Goal: Task Accomplishment & Management: Manage account settings

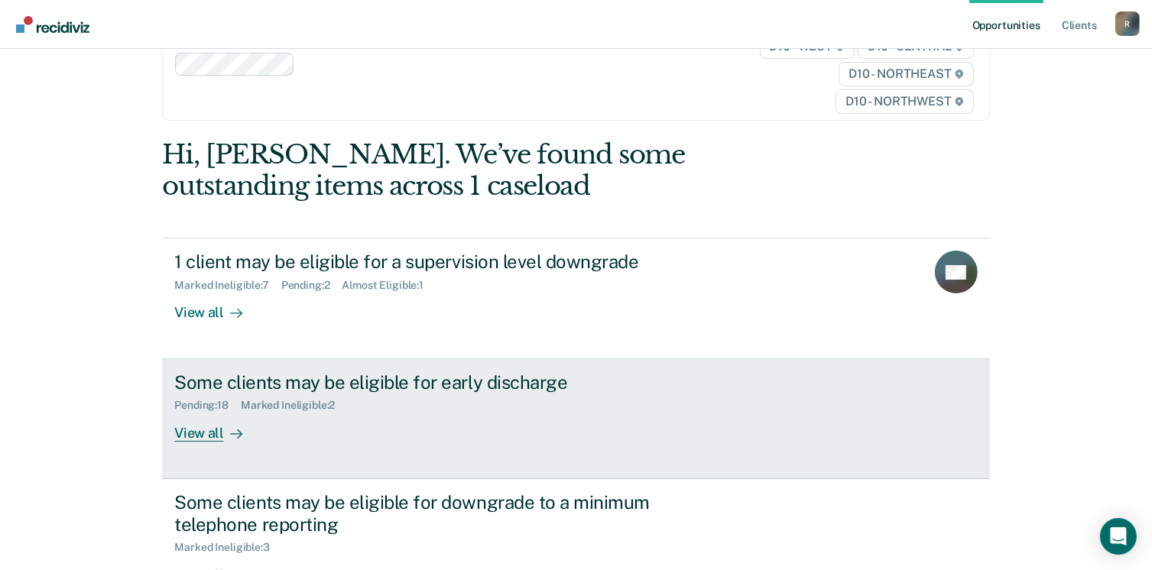
scroll to position [38, 0]
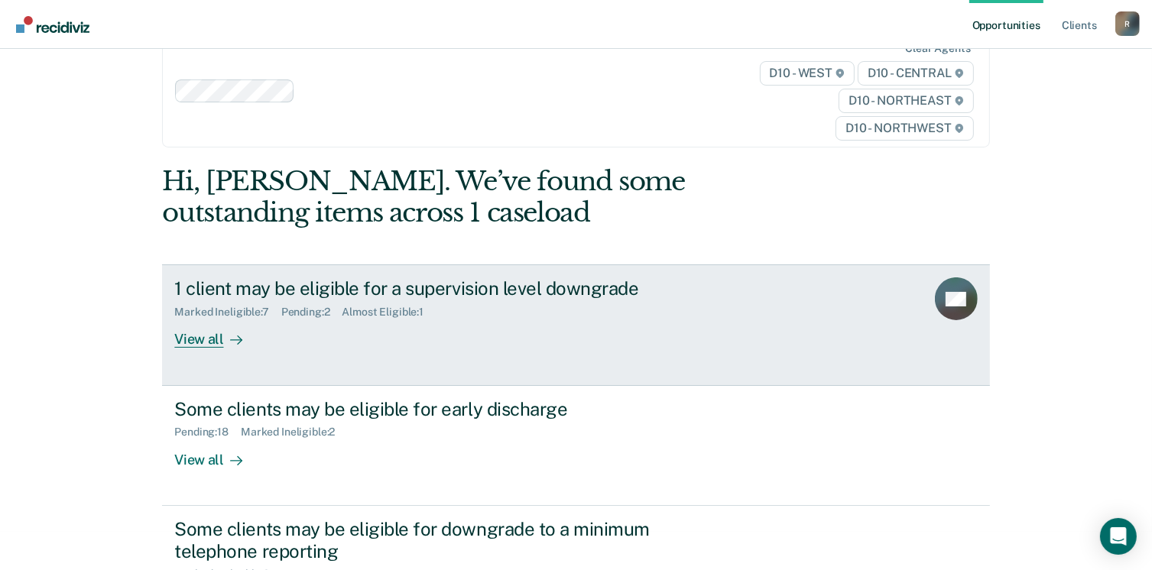
click at [185, 339] on div "View all" at bounding box center [217, 334] width 86 height 30
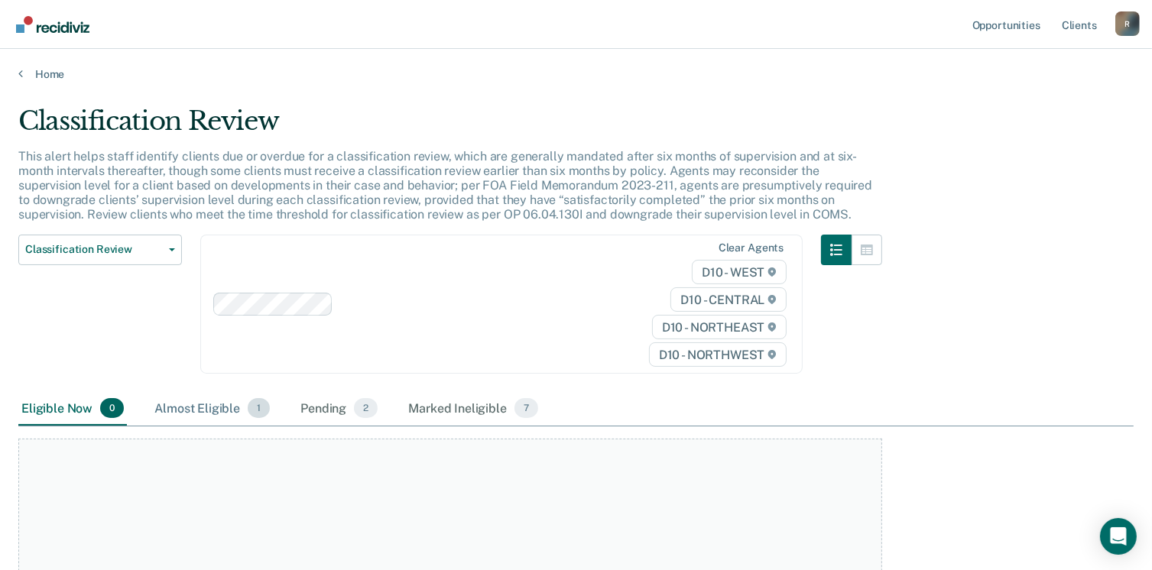
click at [205, 405] on div "Almost Eligible 1" at bounding box center [212, 409] width 122 height 34
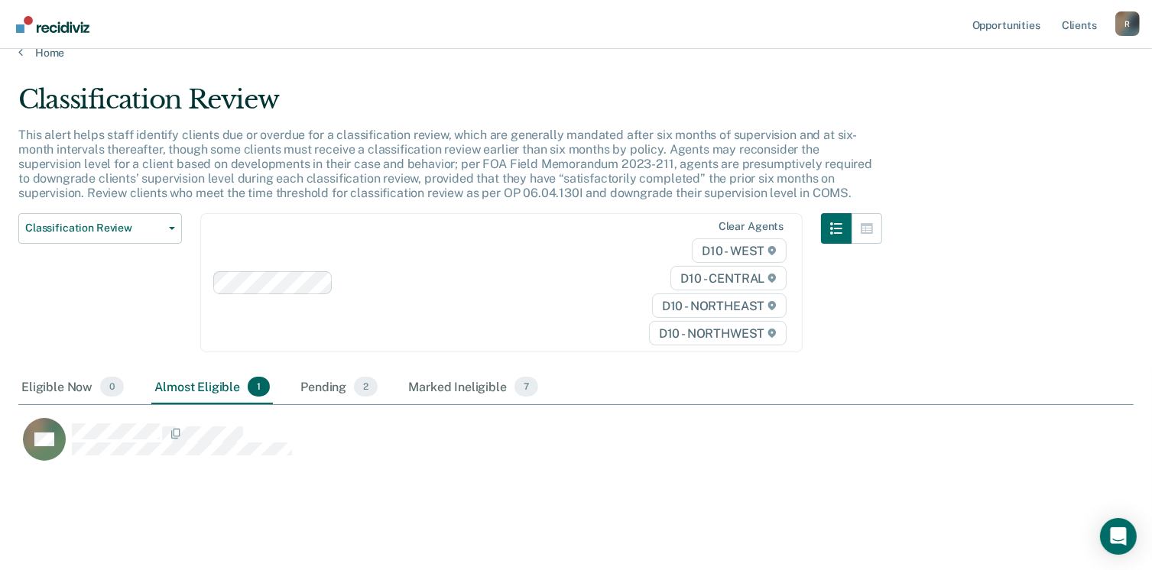
scroll to position [37, 0]
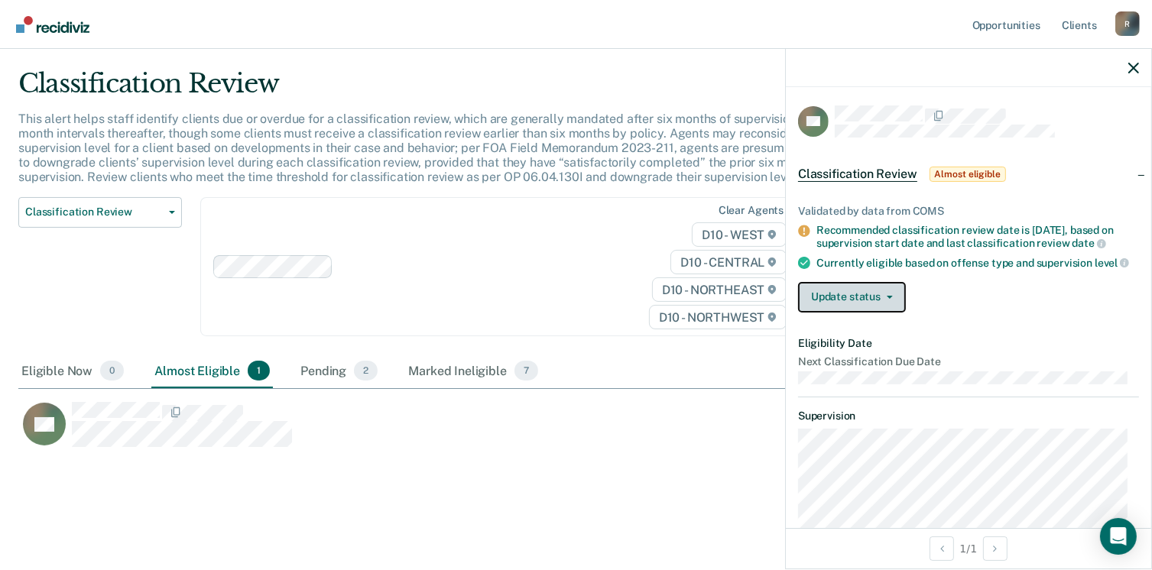
click at [882, 299] on span "button" at bounding box center [887, 297] width 12 height 3
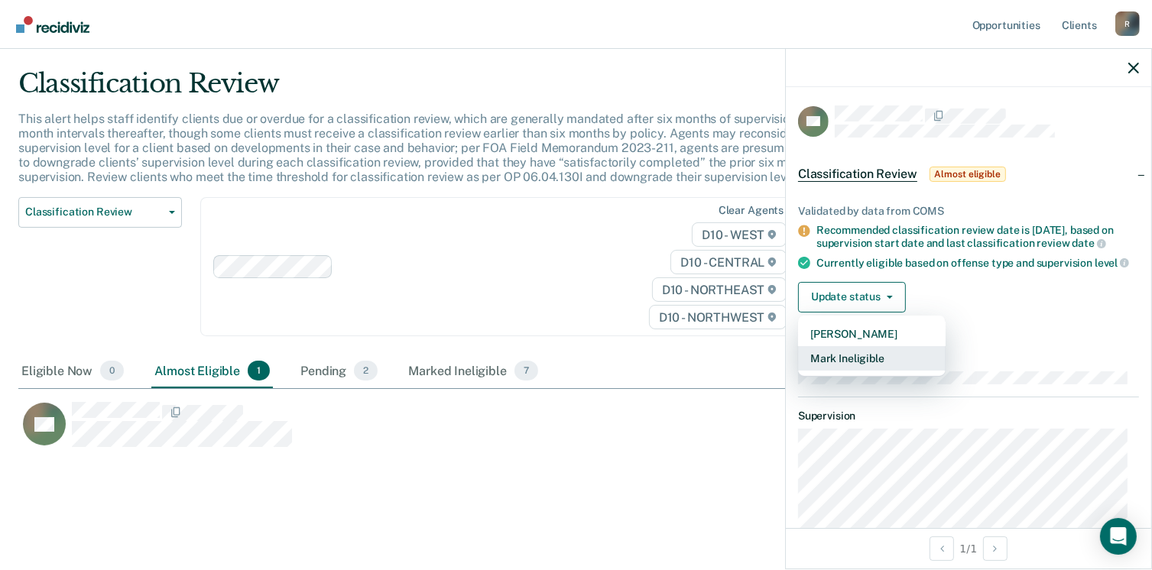
click at [850, 368] on button "Mark Ineligible" at bounding box center [872, 358] width 148 height 24
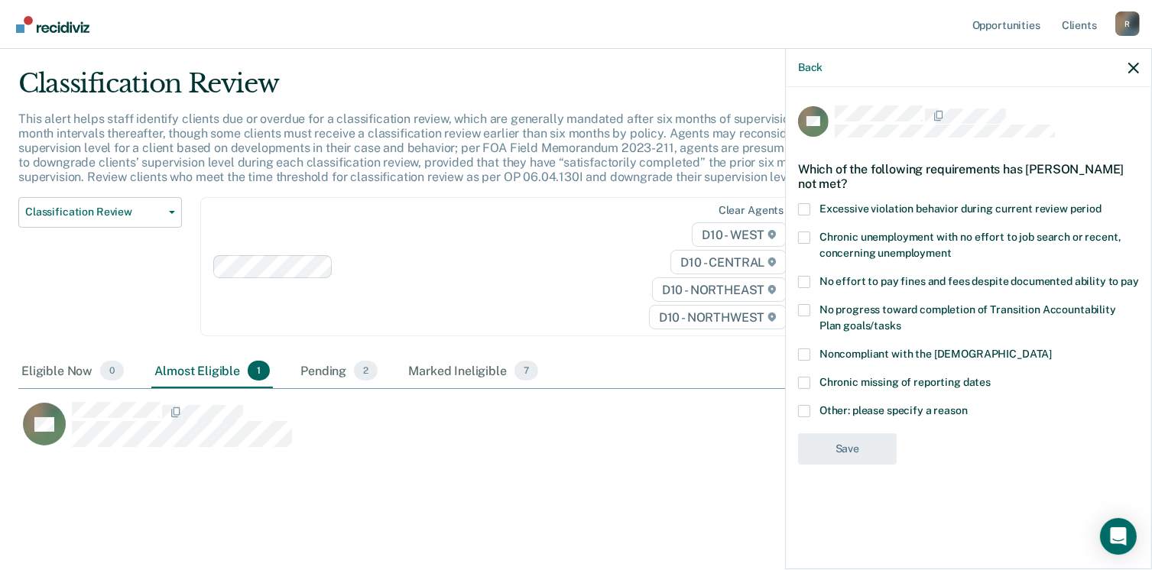
click at [799, 408] on span at bounding box center [804, 411] width 12 height 12
click at [968, 405] on input "Other: please specify a reason" at bounding box center [968, 405] width 0 height 0
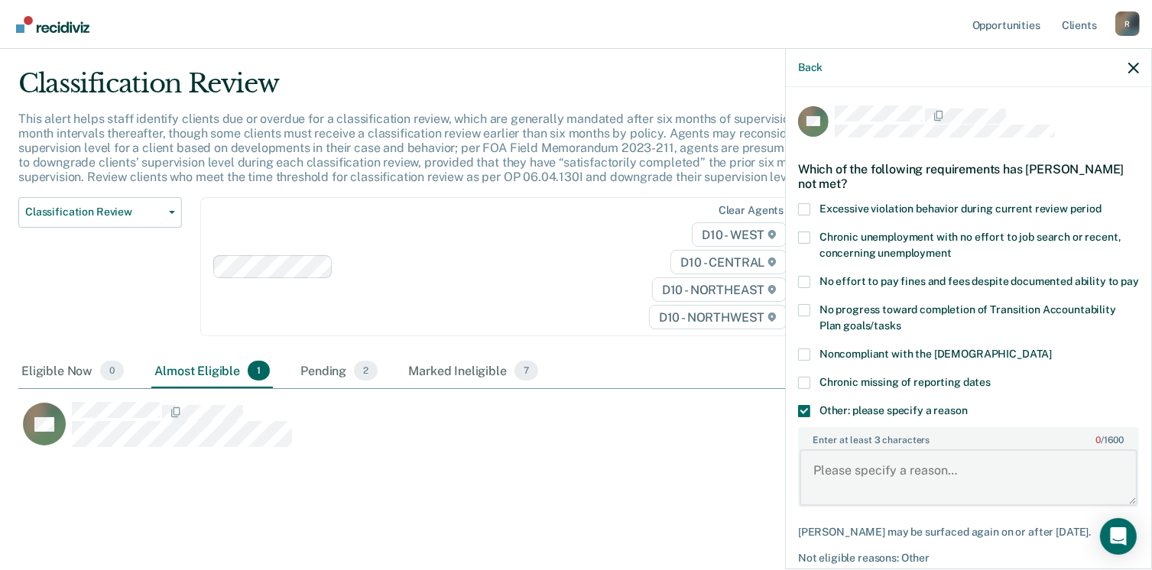
click at [848, 506] on textarea "Enter at least 3 characters 0 / 1600" at bounding box center [969, 478] width 338 height 57
type textarea "M"
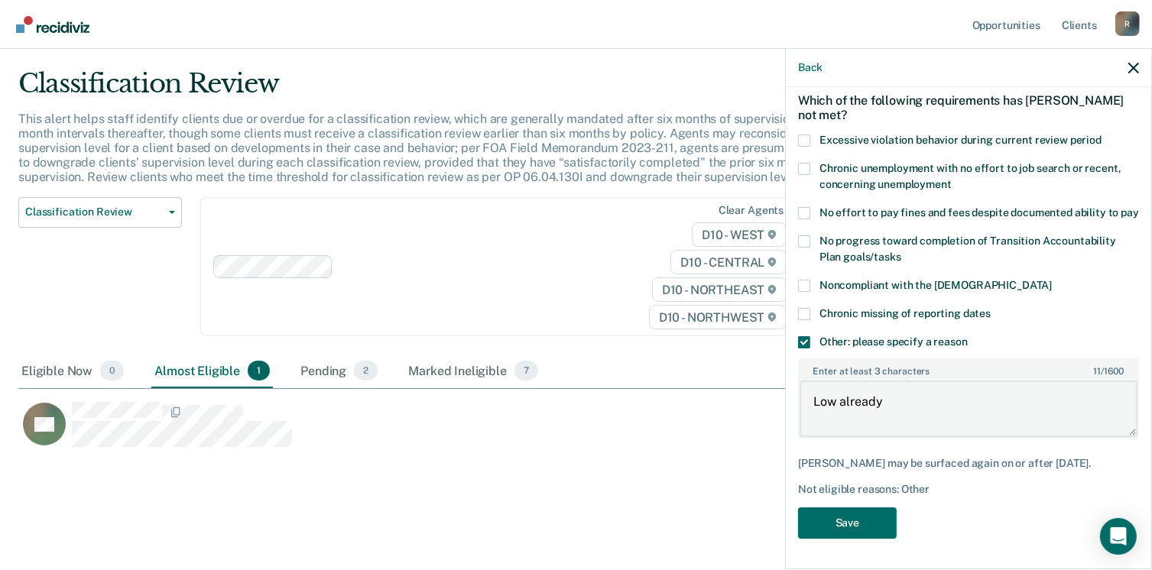
scroll to position [82, 0]
type textarea "Low already"
click at [859, 510] on button "Save" at bounding box center [847, 523] width 99 height 31
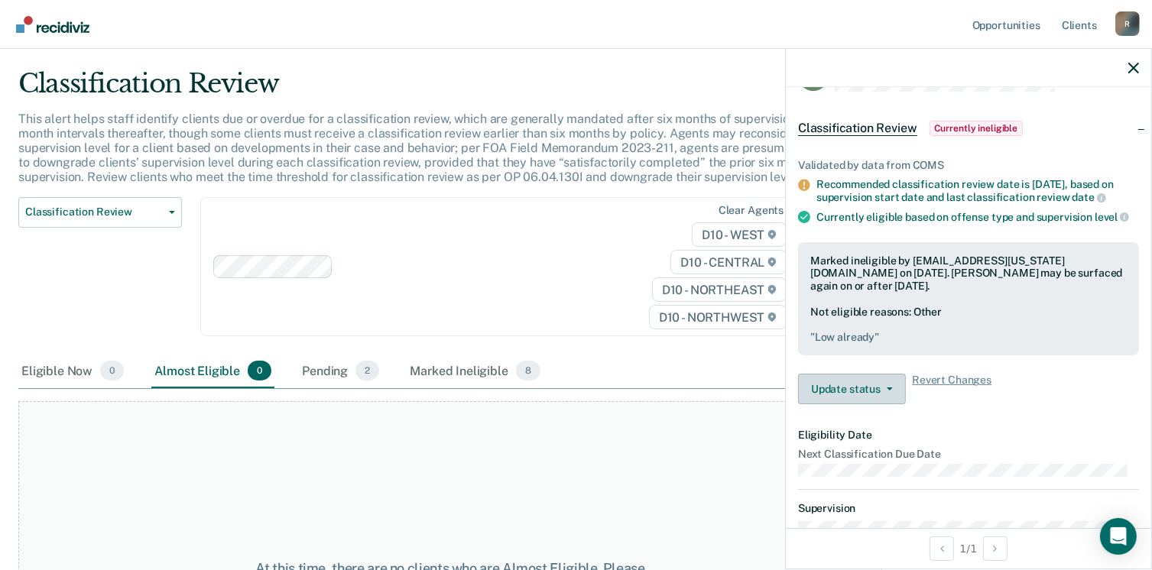
scroll to position [19, 0]
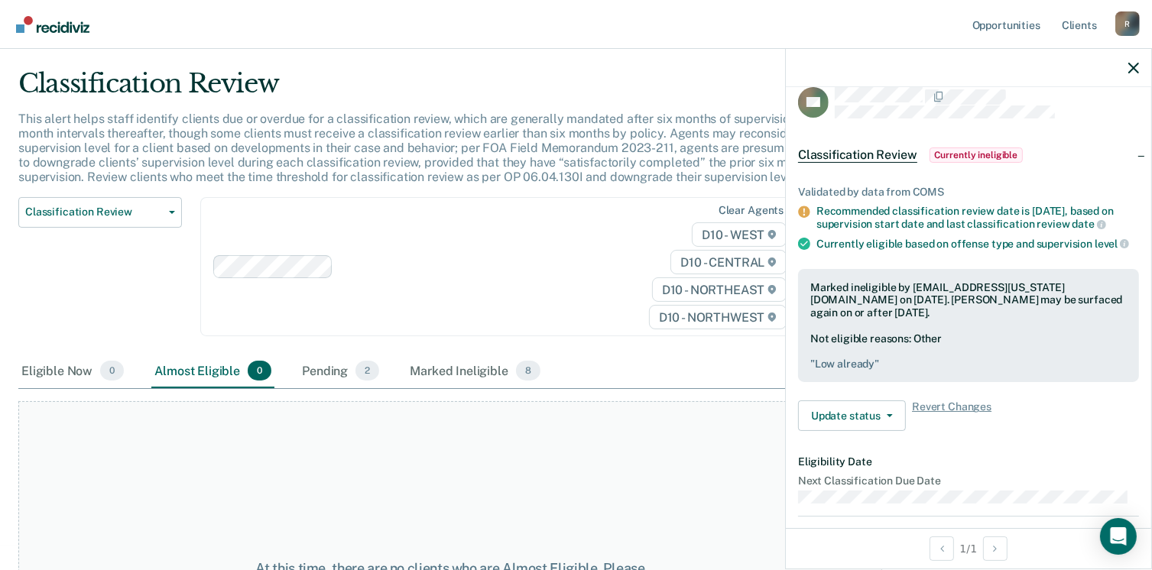
click at [979, 155] on span "Currently ineligible" at bounding box center [977, 155] width 94 height 15
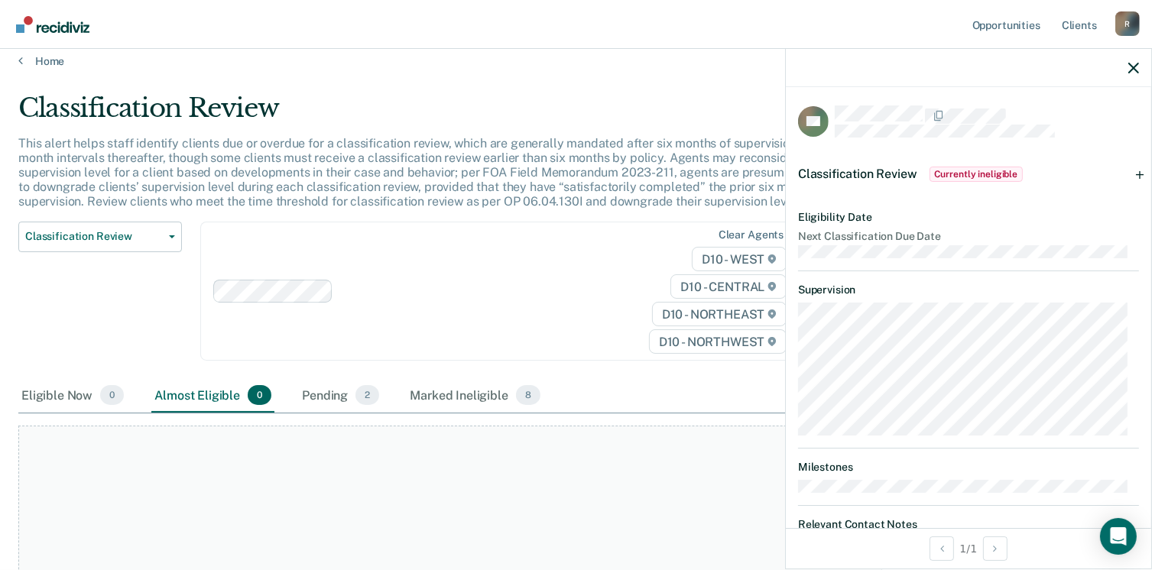
scroll to position [0, 0]
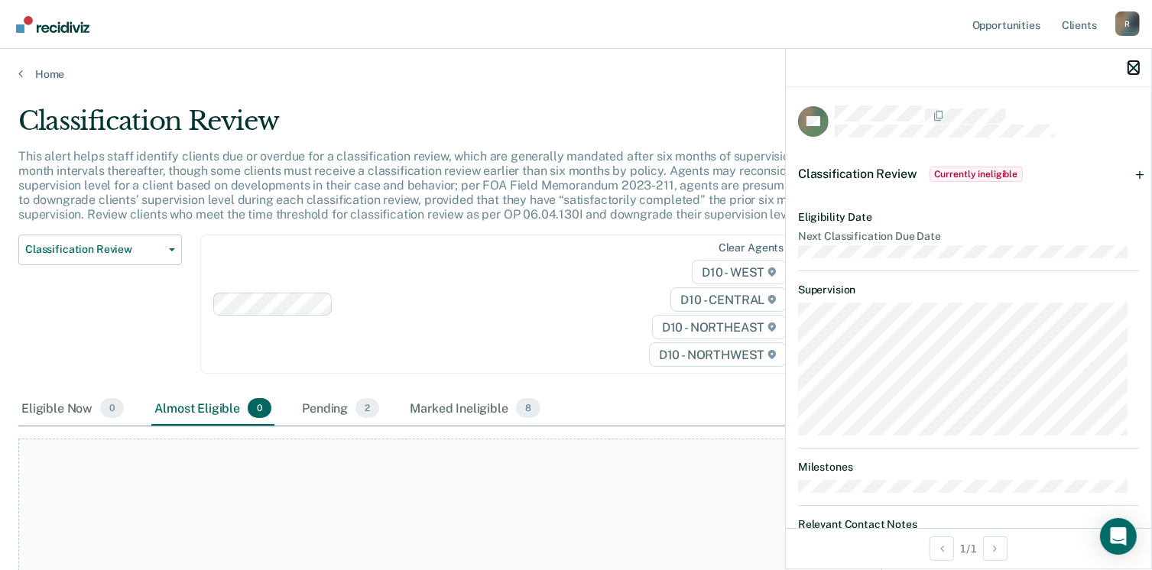
click at [1133, 67] on icon "button" at bounding box center [1134, 68] width 11 height 11
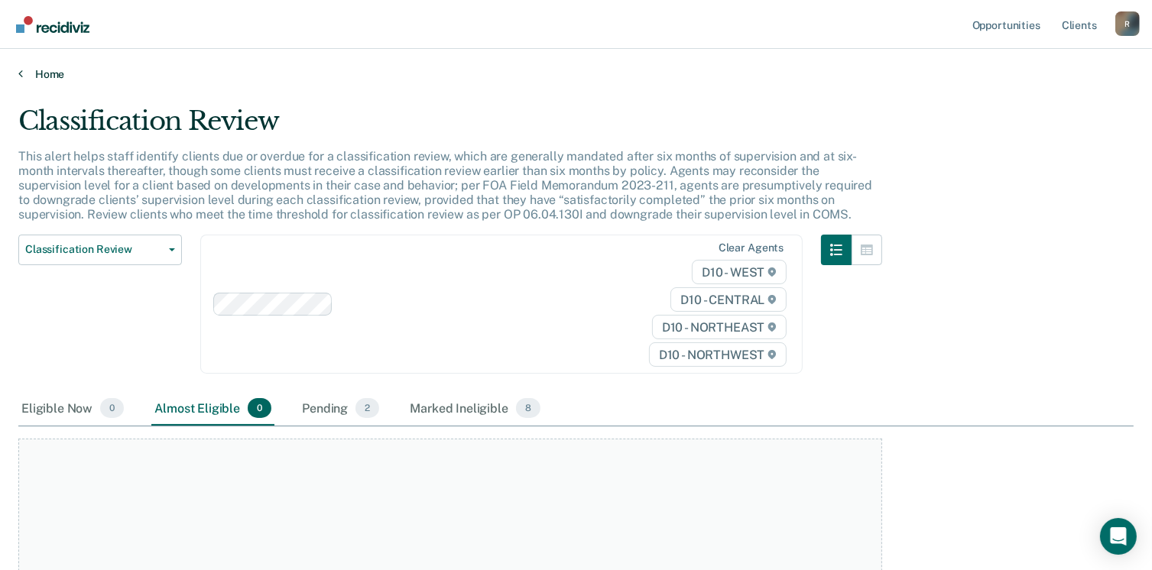
click at [34, 77] on link "Home" at bounding box center [576, 74] width 1116 height 14
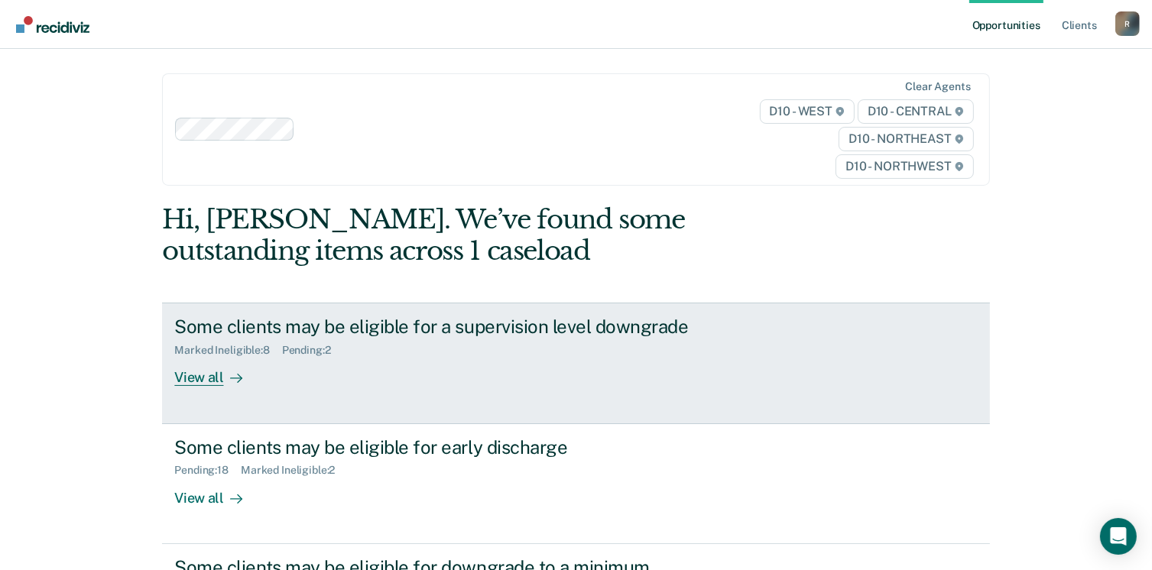
click at [190, 383] on div "View all" at bounding box center [217, 372] width 86 height 30
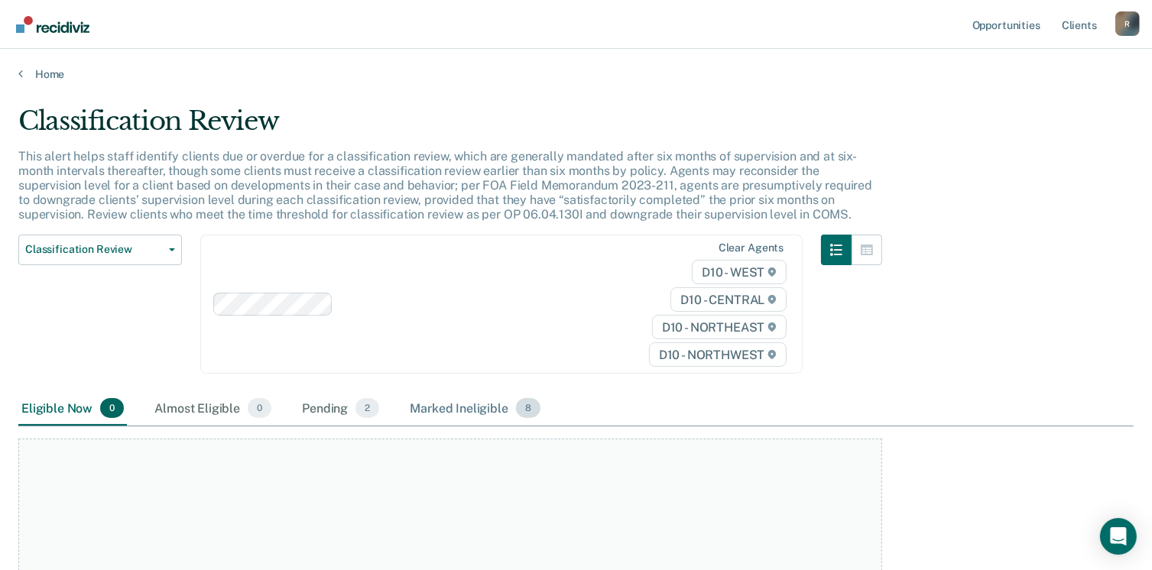
click at [484, 405] on div "Marked Ineligible 8" at bounding box center [475, 409] width 137 height 34
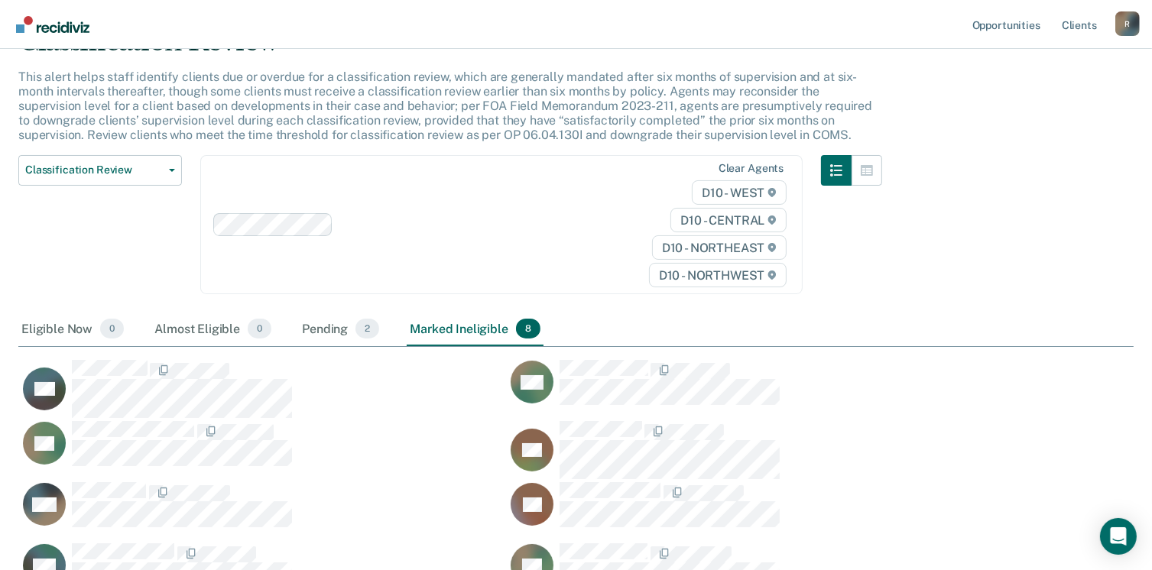
scroll to position [221, 0]
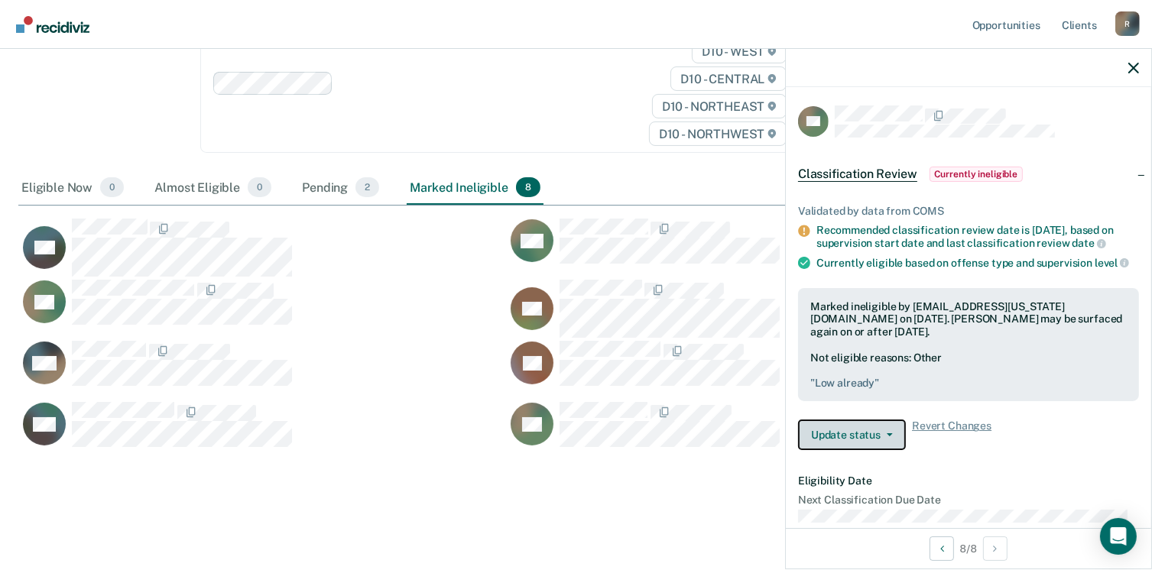
click at [890, 441] on button "Update status" at bounding box center [852, 435] width 108 height 31
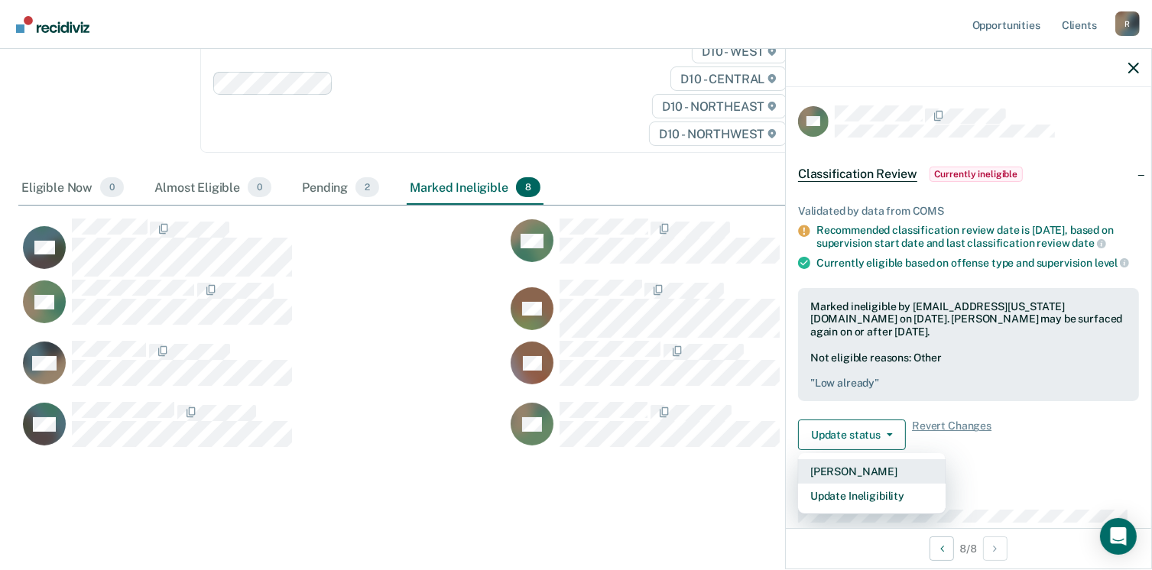
click at [853, 484] on button "[PERSON_NAME]" at bounding box center [872, 472] width 148 height 24
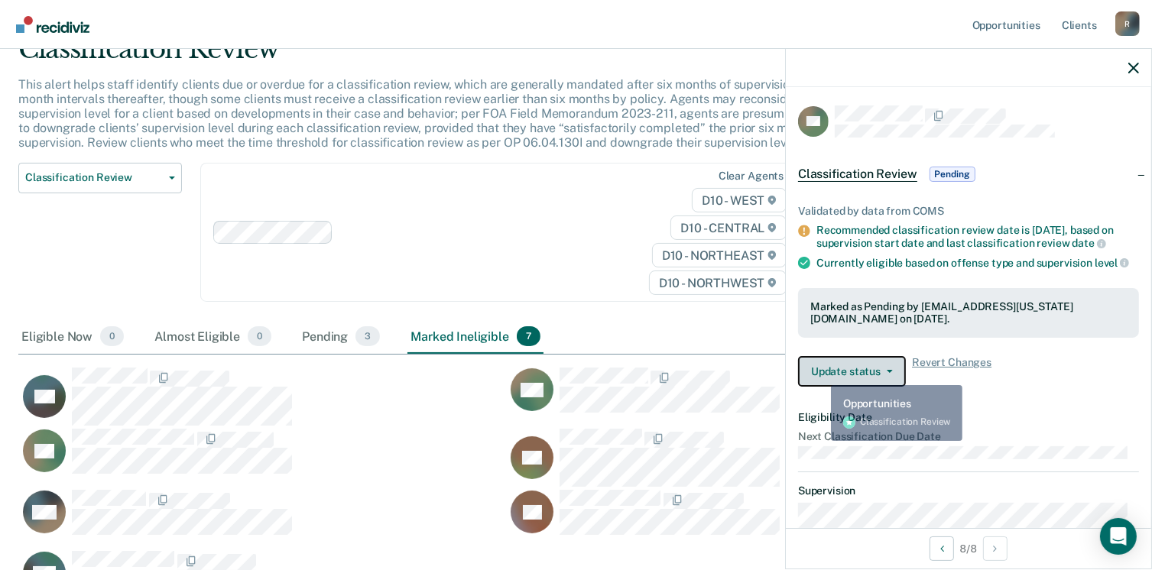
scroll to position [0, 0]
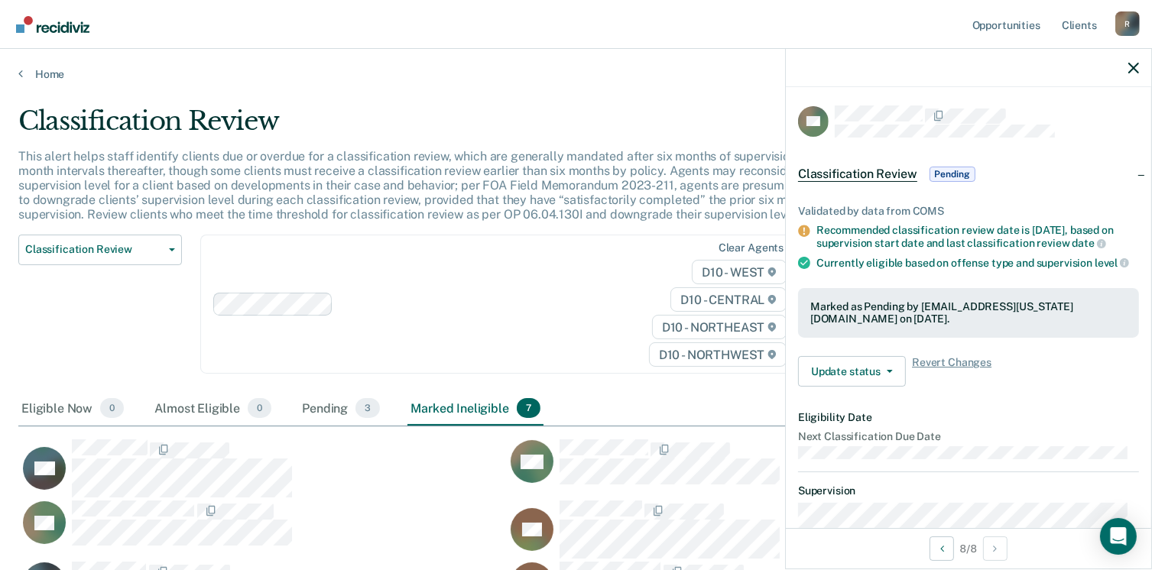
click at [55, 64] on div "Home" at bounding box center [576, 65] width 1152 height 32
click at [55, 65] on div "Home" at bounding box center [576, 65] width 1152 height 32
click at [57, 73] on link "Home" at bounding box center [576, 74] width 1116 height 14
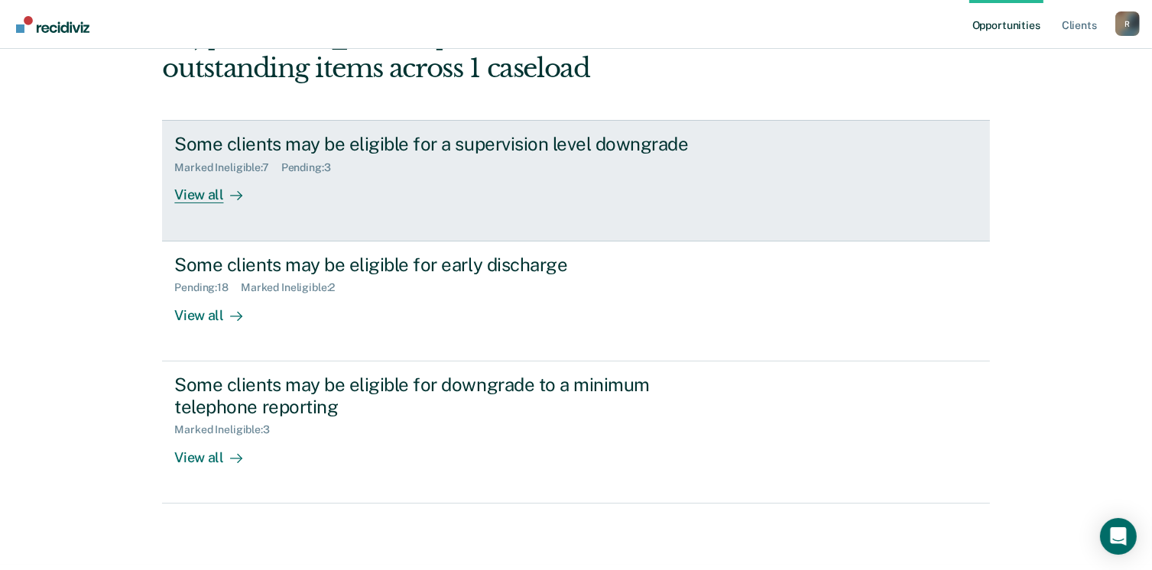
scroll to position [208, 0]
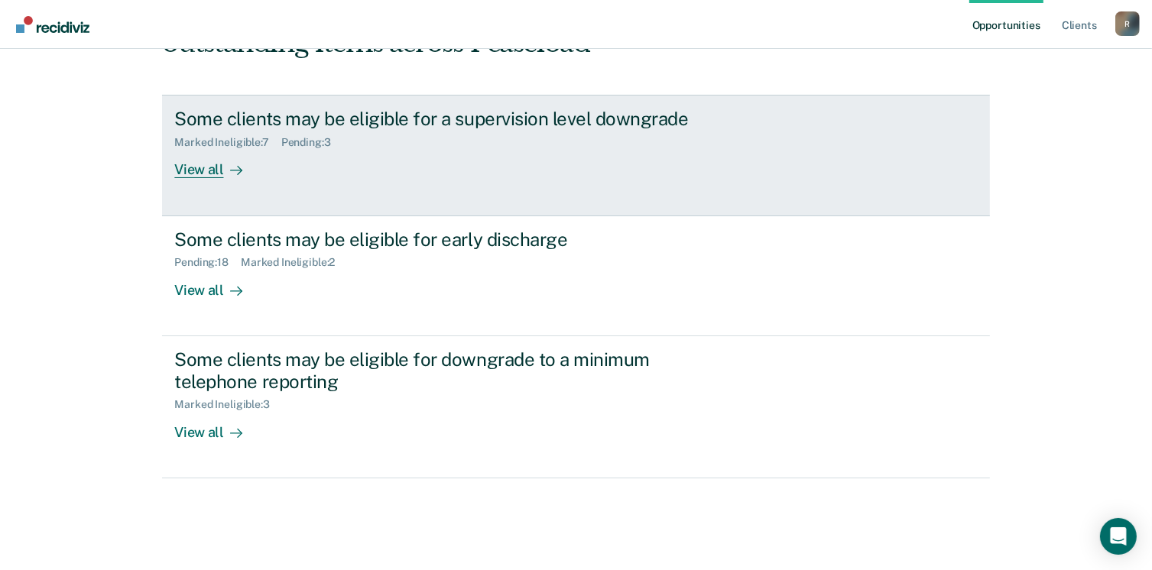
click at [195, 169] on div "View all" at bounding box center [217, 164] width 86 height 30
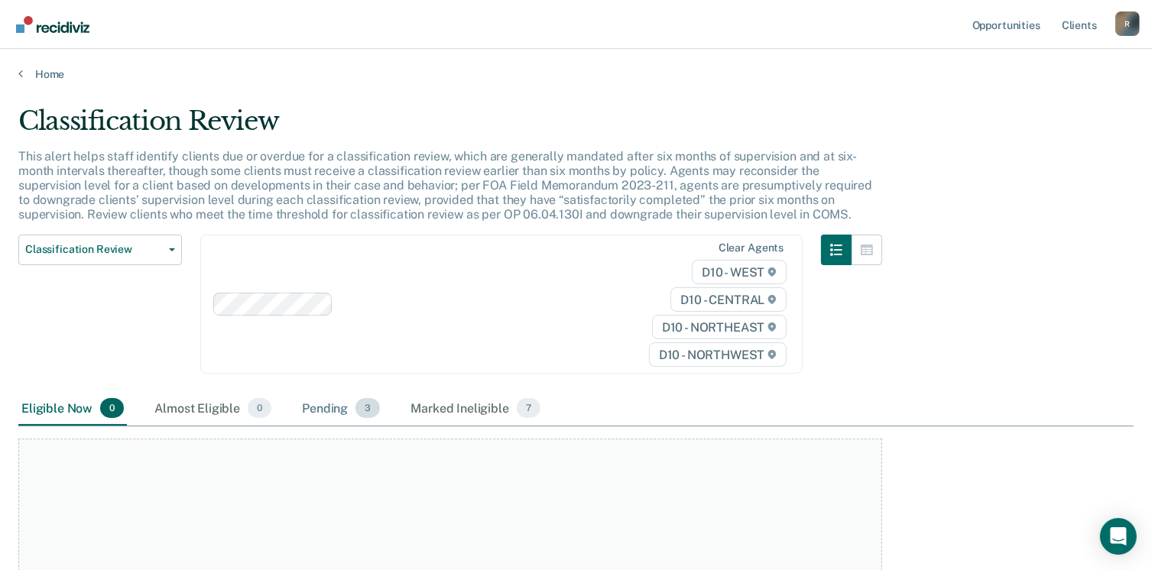
click at [324, 405] on div "Pending 3" at bounding box center [341, 409] width 84 height 34
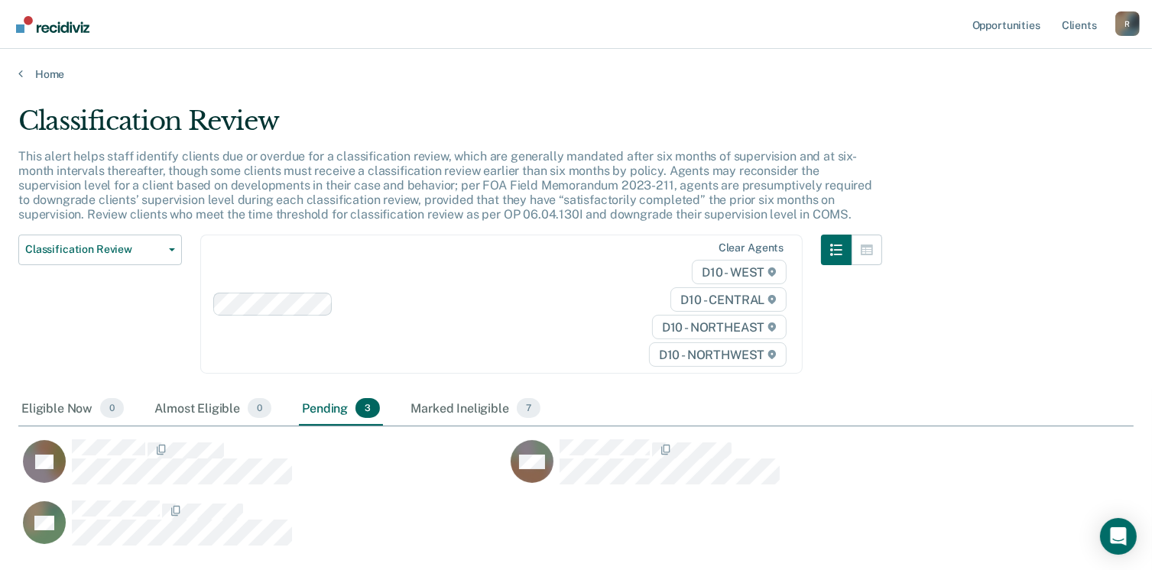
scroll to position [437, 1104]
